Goal: Task Accomplishment & Management: Use online tool/utility

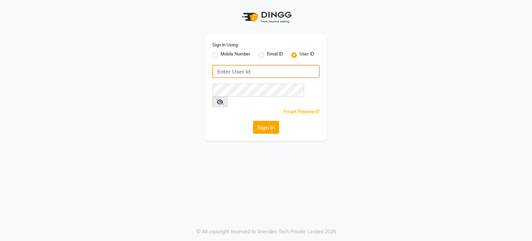
type input "salon82"
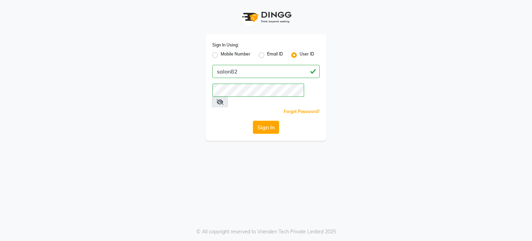
click at [271, 121] on button "Sign In" at bounding box center [266, 127] width 26 height 13
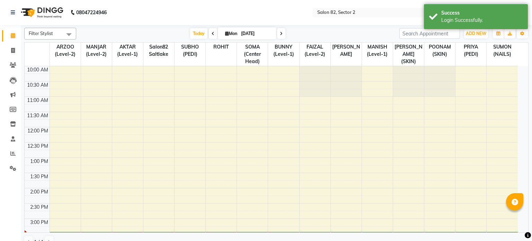
select select "en"
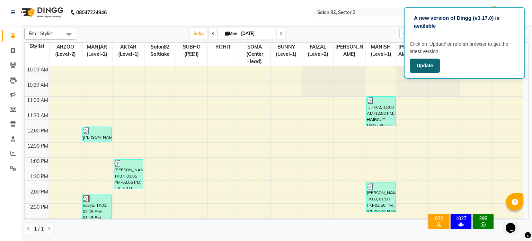
click at [425, 65] on button "Update" at bounding box center [425, 66] width 30 height 14
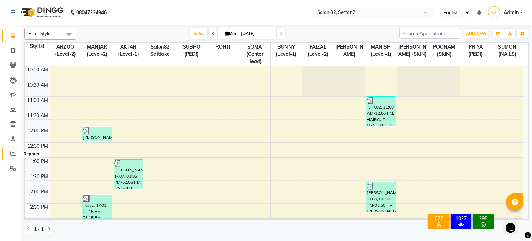
click at [15, 154] on icon at bounding box center [12, 153] width 5 height 5
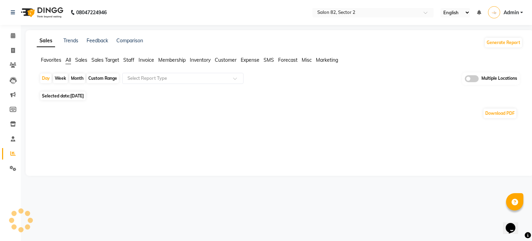
click at [75, 78] on div "Month" at bounding box center [77, 78] width 16 height 10
select select "9"
select select "2025"
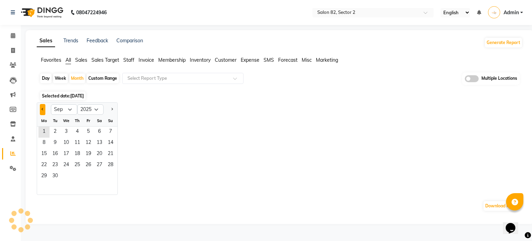
click at [42, 109] on span "Previous month" at bounding box center [43, 109] width 2 height 2
select select "8"
click at [86, 134] on span "1" at bounding box center [88, 131] width 11 height 11
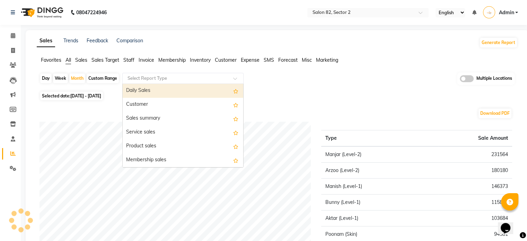
click at [159, 78] on input "text" at bounding box center [176, 78] width 100 height 7
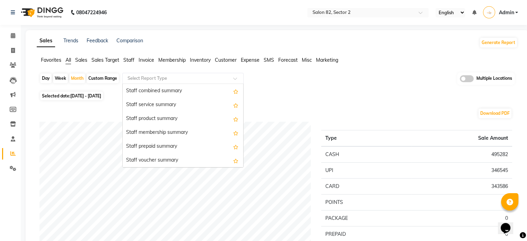
scroll to position [399, 0]
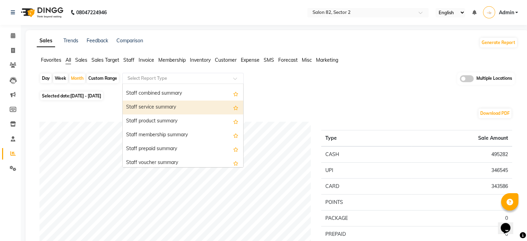
click at [179, 108] on div "Staff service summary" at bounding box center [183, 107] width 121 height 14
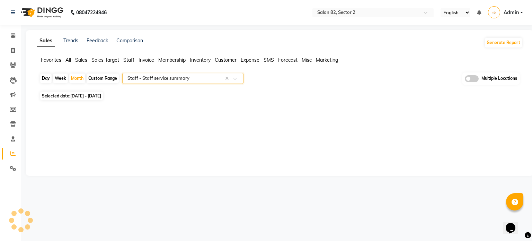
select select "full_report"
select select "csv"
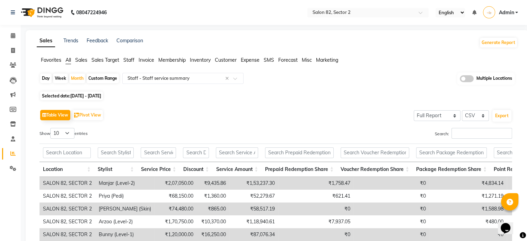
click at [89, 94] on span "[DATE] - [DATE]" at bounding box center [85, 95] width 31 height 5
select select "8"
select select "2025"
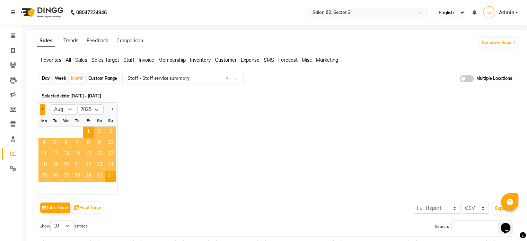
click at [41, 107] on button "Previous month" at bounding box center [43, 109] width 6 height 11
select select "7"
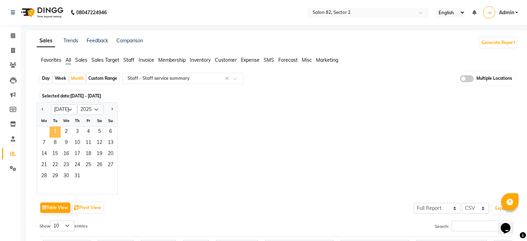
click at [57, 129] on span "1" at bounding box center [55, 131] width 11 height 11
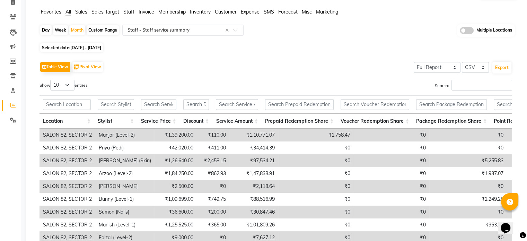
scroll to position [48, 0]
drag, startPoint x: 67, startPoint y: 82, endPoint x: 67, endPoint y: 111, distance: 28.8
click at [67, 111] on div "Show 10 25 50 100 entries Search: Location Stylist Service Price Discount Servi…" at bounding box center [276, 183] width 473 height 207
select select "50"
click at [51, 80] on select "10 25 50 100" at bounding box center [62, 85] width 24 height 11
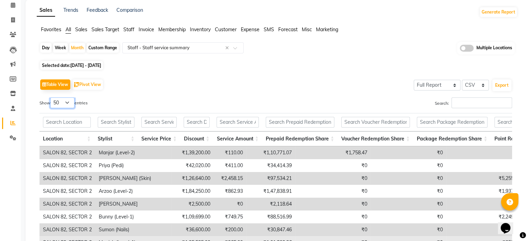
scroll to position [29, 0]
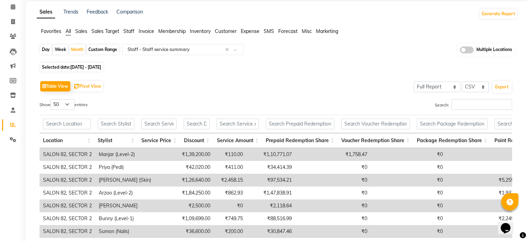
click at [78, 66] on span "01-07-2025 - 31-07-2025" at bounding box center [85, 66] width 31 height 5
select select "7"
select select "2025"
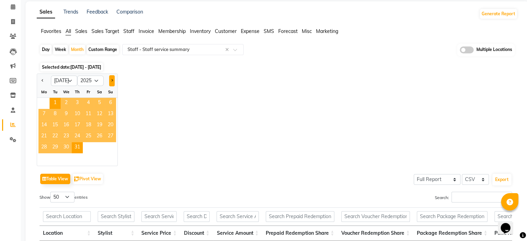
click at [111, 80] on span "Next month" at bounding box center [112, 80] width 2 height 2
select select "8"
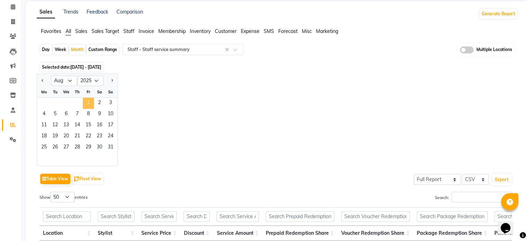
click at [91, 101] on span "1" at bounding box center [88, 103] width 11 height 11
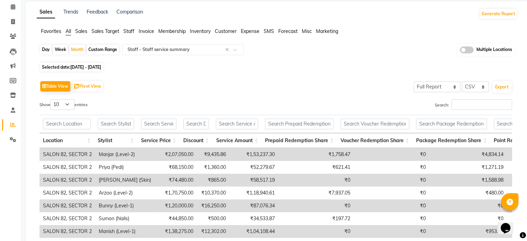
scroll to position [0, 0]
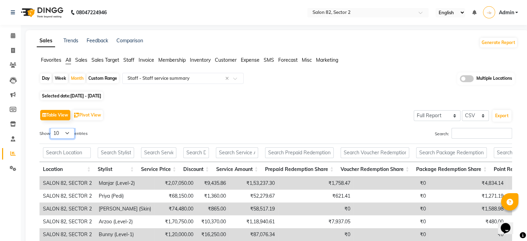
click at [72, 130] on select "10 25 50 100" at bounding box center [62, 133] width 24 height 11
select select "25"
click at [51, 128] on select "10 25 50 100" at bounding box center [62, 133] width 24 height 11
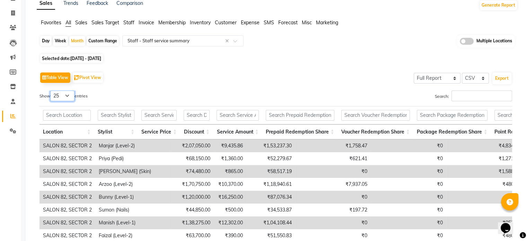
scroll to position [37, 0]
click at [148, 38] on input "text" at bounding box center [176, 40] width 100 height 7
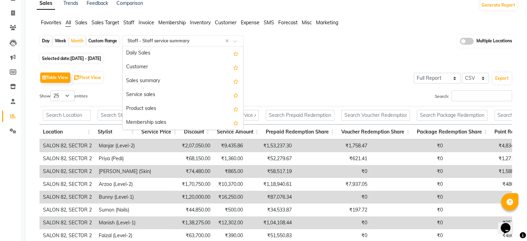
scroll to position [416, 0]
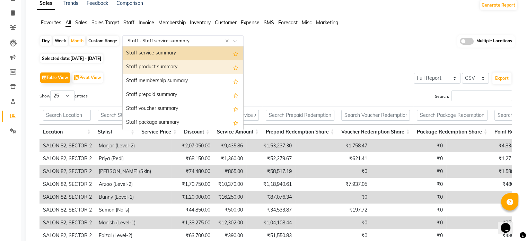
click at [146, 63] on div "Staff product summary" at bounding box center [183, 67] width 121 height 14
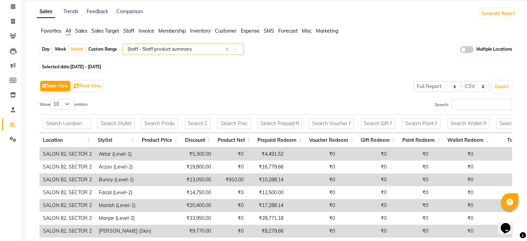
scroll to position [27, 0]
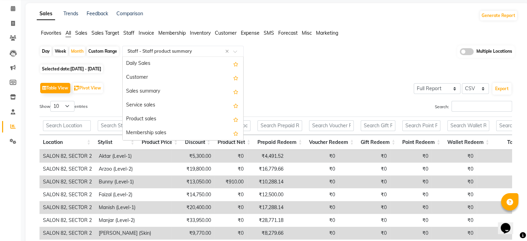
click at [161, 53] on input "text" at bounding box center [176, 51] width 100 height 7
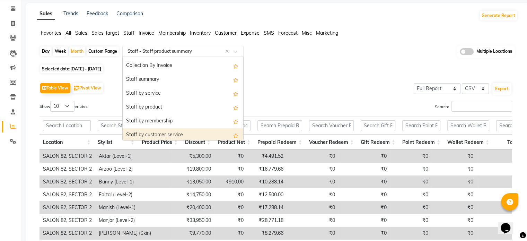
scroll to position [233, 0]
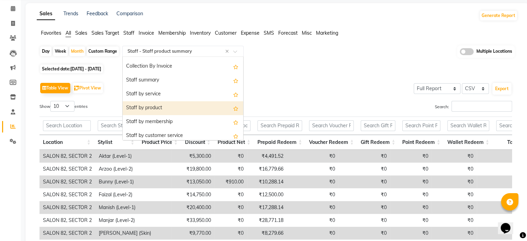
click at [175, 108] on div "Staff by product" at bounding box center [183, 108] width 121 height 14
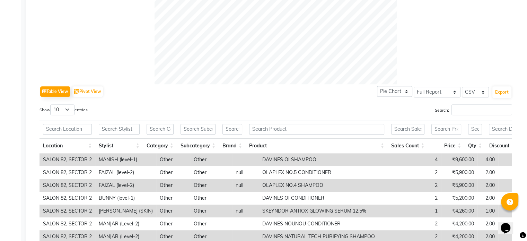
scroll to position [278, 0]
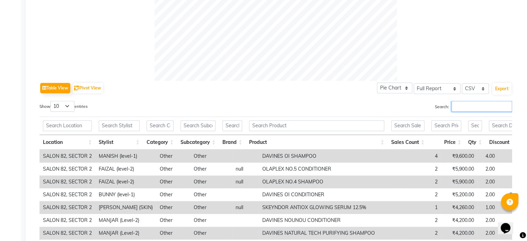
click at [486, 107] on input "Search:" at bounding box center [481, 106] width 61 height 11
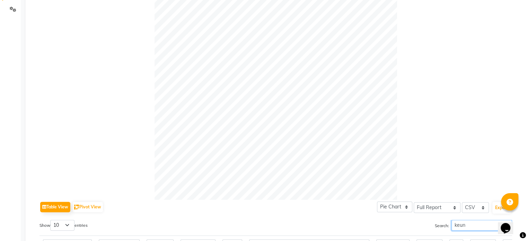
scroll to position [0, 0]
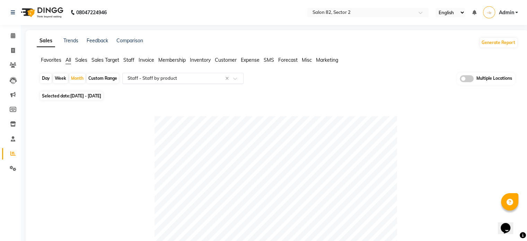
type input "keun"
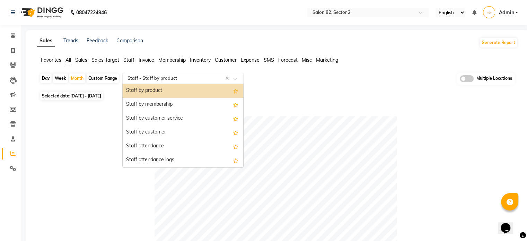
click at [167, 78] on input "text" at bounding box center [176, 78] width 100 height 7
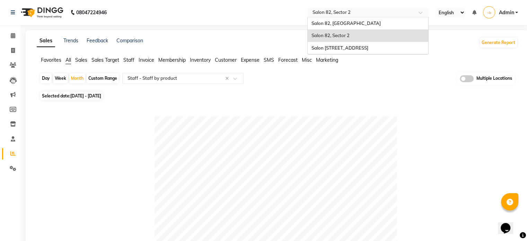
click at [333, 12] on input "text" at bounding box center [361, 13] width 100 height 7
click at [336, 20] on span "Salon 82, [GEOGRAPHIC_DATA]" at bounding box center [345, 23] width 69 height 6
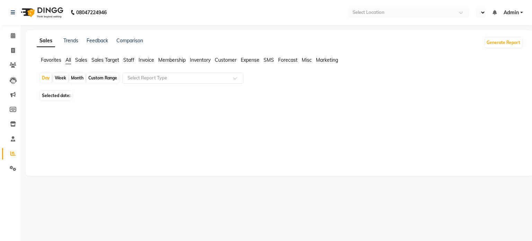
select select "en"
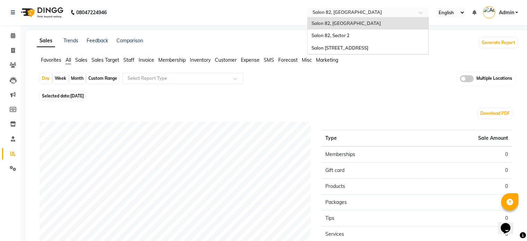
click at [337, 11] on input "text" at bounding box center [361, 13] width 100 height 7
click at [340, 47] on span "Salon 82, 3 Allenby Road" at bounding box center [339, 48] width 57 height 6
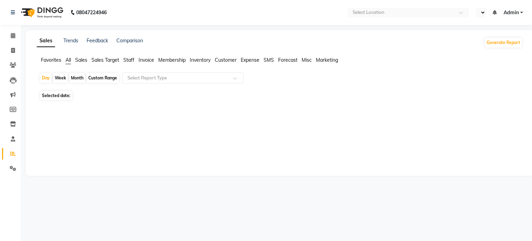
select select "en"
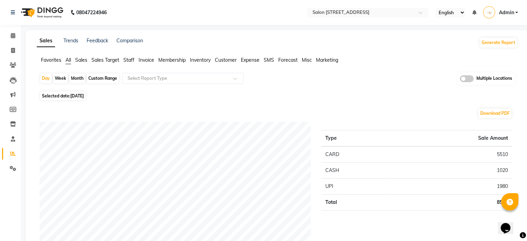
click at [78, 79] on div "Month" at bounding box center [77, 78] width 16 height 10
select select "9"
select select "2025"
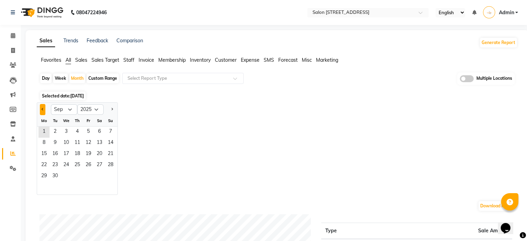
click at [42, 108] on button "Previous month" at bounding box center [43, 109] width 6 height 11
select select "8"
click at [90, 130] on span "1" at bounding box center [88, 131] width 11 height 11
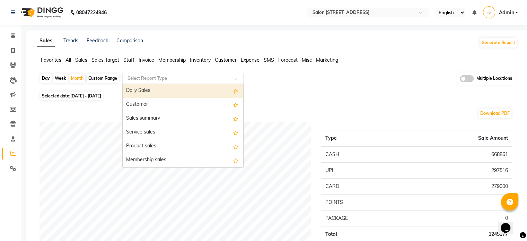
click at [171, 81] on div "Select Report Type" at bounding box center [182, 78] width 121 height 11
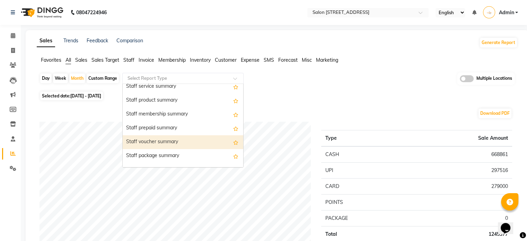
scroll to position [419, 0]
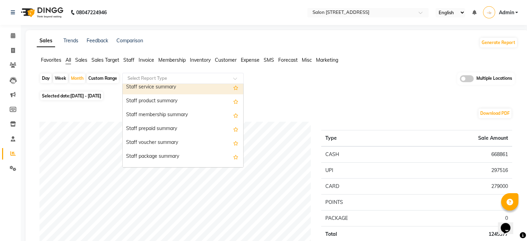
click at [175, 88] on div "Staff service summary" at bounding box center [183, 87] width 121 height 14
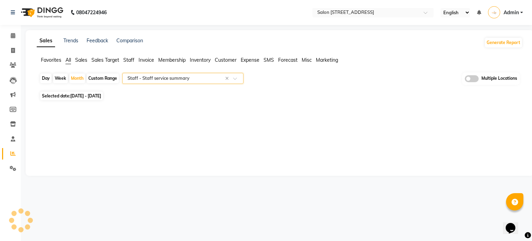
select select "full_report"
select select "csv"
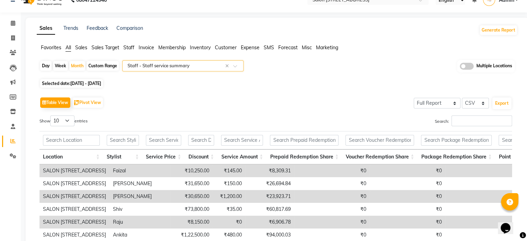
scroll to position [0, 0]
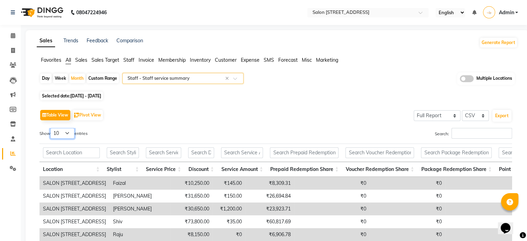
click at [71, 129] on select "10 25 50 100" at bounding box center [62, 133] width 24 height 11
select select "50"
click at [51, 128] on select "10 25 50 100" at bounding box center [62, 133] width 24 height 11
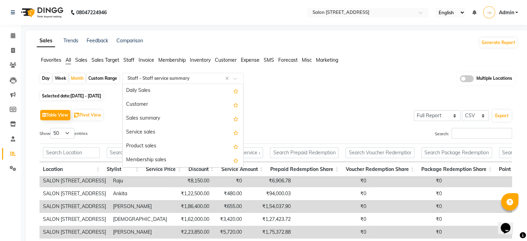
click at [144, 77] on input "text" at bounding box center [176, 78] width 100 height 7
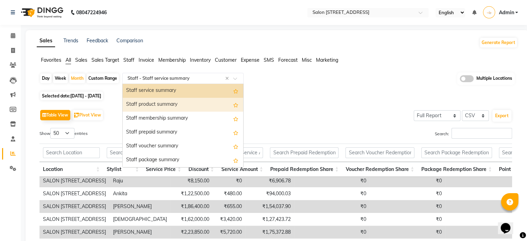
click at [143, 101] on div "Staff product summary" at bounding box center [183, 105] width 121 height 14
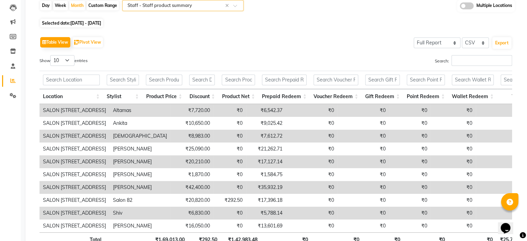
scroll to position [65, 0]
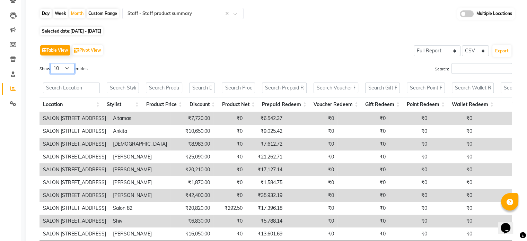
click at [69, 70] on select "10 25 50 100" at bounding box center [62, 68] width 24 height 11
select select "25"
click at [51, 63] on select "10 25 50 100" at bounding box center [62, 68] width 24 height 11
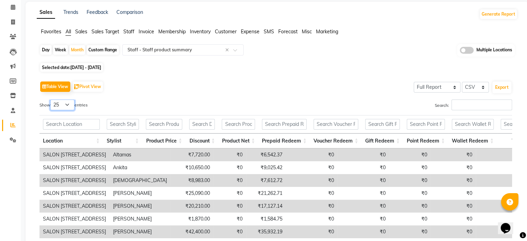
scroll to position [27, 0]
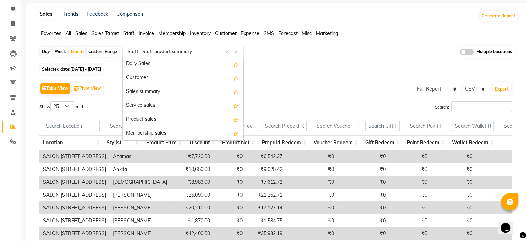
click at [153, 54] on input "text" at bounding box center [176, 51] width 100 height 7
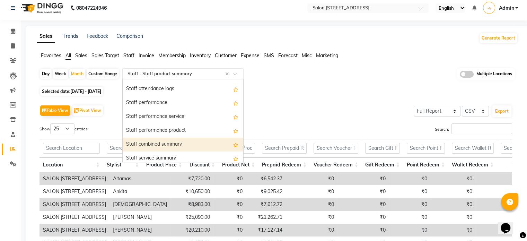
scroll to position [342, 0]
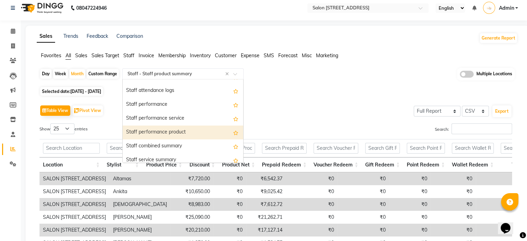
click at [180, 130] on div "Staff performance product" at bounding box center [183, 132] width 121 height 14
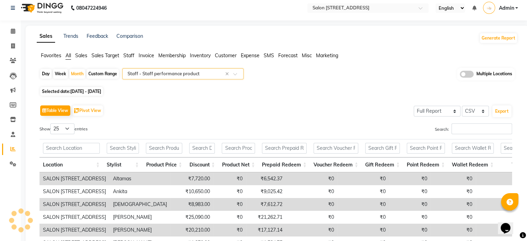
scroll to position [0, 0]
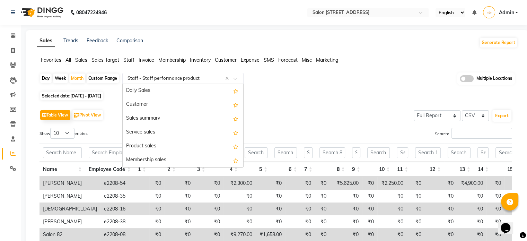
click at [177, 75] on input "text" at bounding box center [176, 78] width 100 height 7
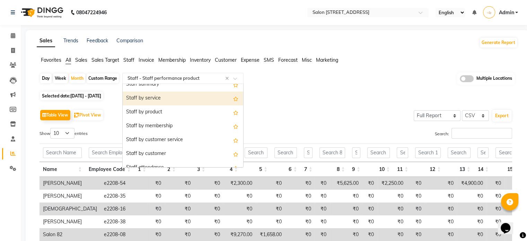
scroll to position [255, 0]
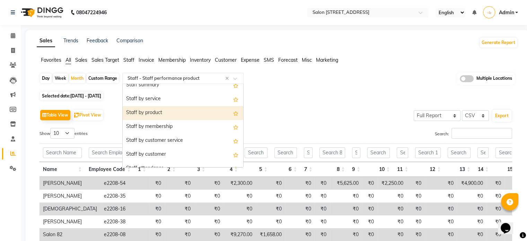
click at [176, 114] on div "Staff by product" at bounding box center [183, 113] width 121 height 14
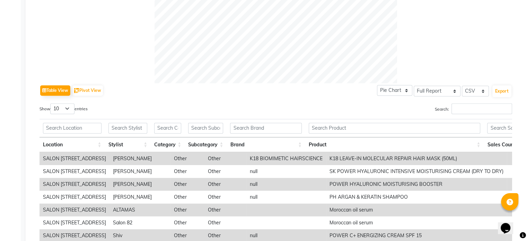
scroll to position [276, 0]
click at [472, 107] on input "Search:" at bounding box center [481, 108] width 61 height 11
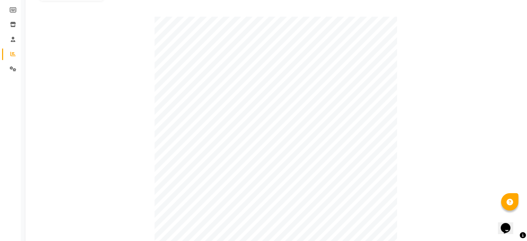
scroll to position [0, 0]
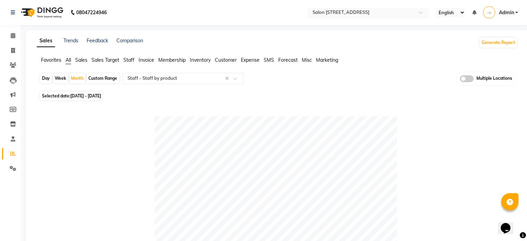
type input "keu"
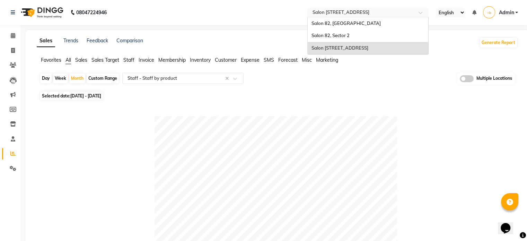
click at [360, 13] on input "text" at bounding box center [361, 13] width 100 height 7
click at [349, 22] on span "Salon 82, [GEOGRAPHIC_DATA]" at bounding box center [345, 23] width 69 height 6
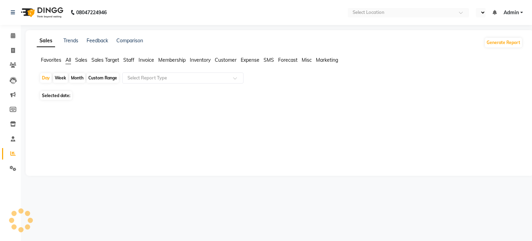
select select "en"
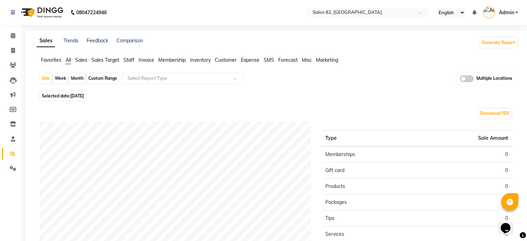
click at [82, 78] on div "Month" at bounding box center [77, 78] width 16 height 10
select select "9"
select select "2025"
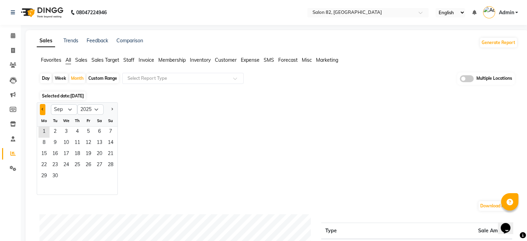
click at [44, 108] on button "Previous month" at bounding box center [43, 109] width 6 height 11
select select "8"
click at [88, 129] on span "1" at bounding box center [88, 131] width 11 height 11
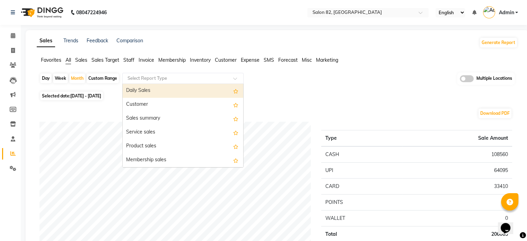
click at [157, 75] on input "text" at bounding box center [176, 78] width 100 height 7
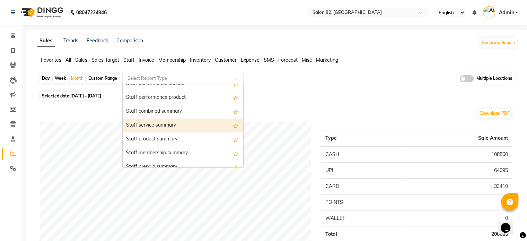
click at [150, 124] on div "Staff service summary" at bounding box center [183, 126] width 121 height 14
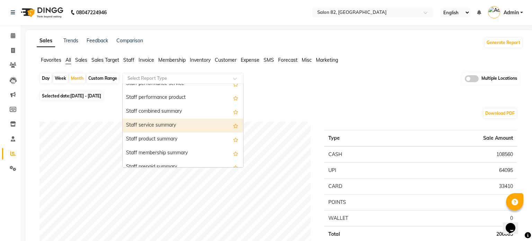
select select "full_report"
select select "csv"
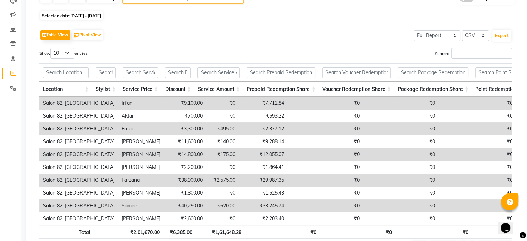
scroll to position [80, 0]
click at [67, 52] on select "10 25 50 100" at bounding box center [62, 52] width 24 height 11
select select "50"
click at [51, 47] on select "10 25 50 100" at bounding box center [62, 52] width 24 height 11
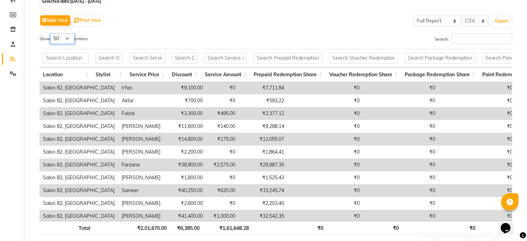
scroll to position [0, 0]
